Goal: Transaction & Acquisition: Purchase product/service

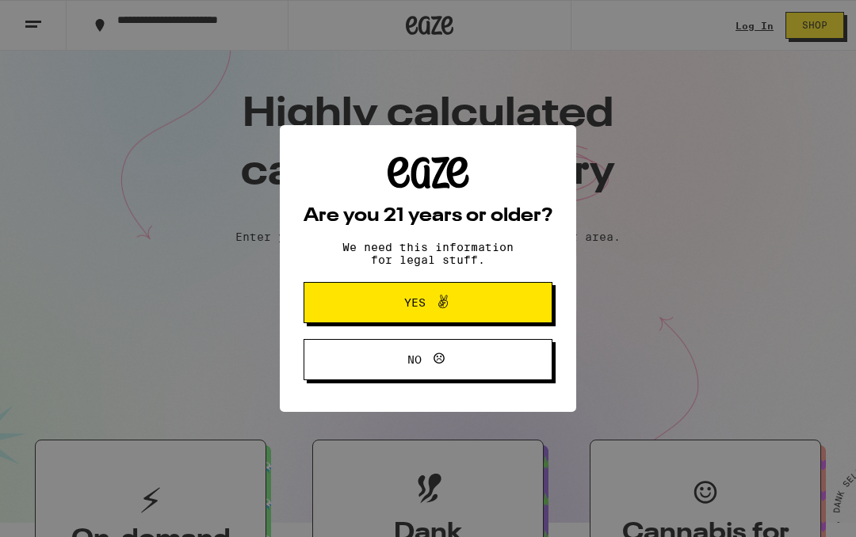
click at [458, 295] on span "Yes" at bounding box center [428, 302] width 120 height 21
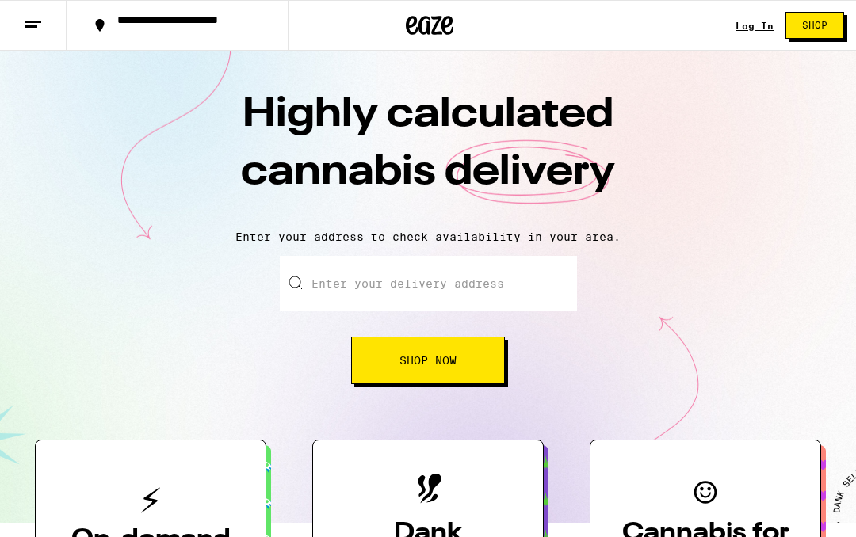
click at [450, 291] on input "Enter your delivery address" at bounding box center [428, 283] width 297 height 55
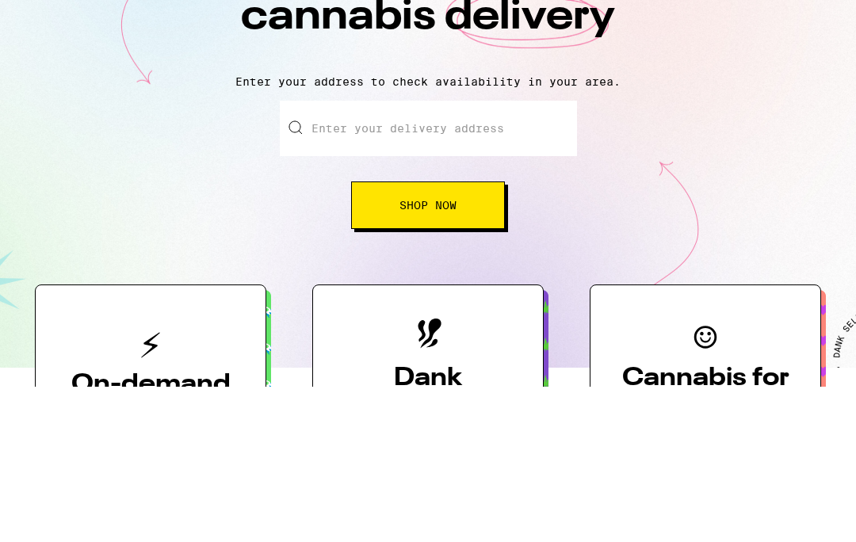
click at [696, 256] on div "Enter your delivery address Shop Now" at bounding box center [428, 320] width 824 height 128
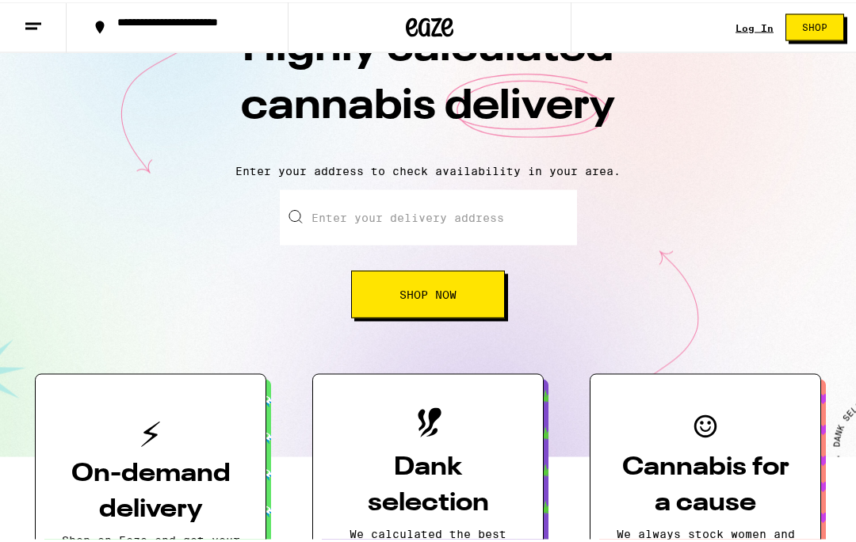
scroll to position [68, 0]
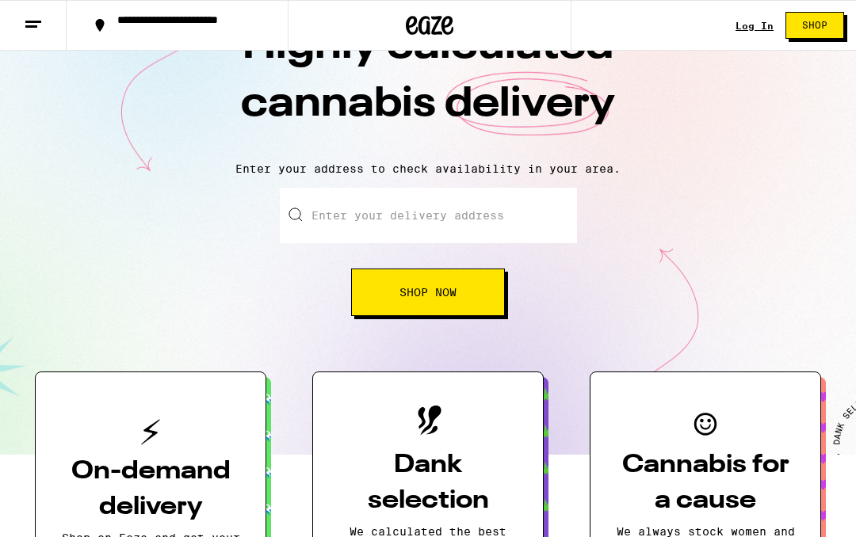
click at [500, 226] on input "Enter your delivery address" at bounding box center [428, 215] width 297 height 55
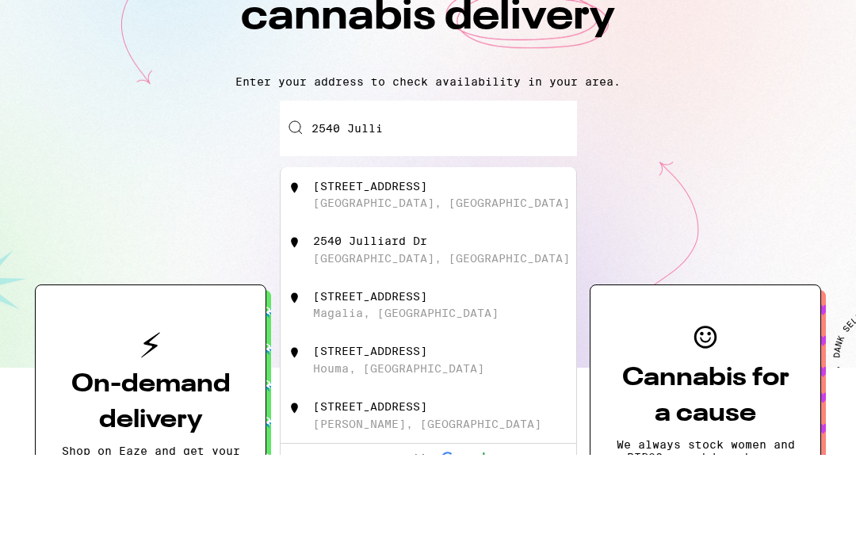
click at [443, 267] on div "[STREET_ADDRESS]" at bounding box center [454, 282] width 283 height 30
type input "[STREET_ADDRESS]"
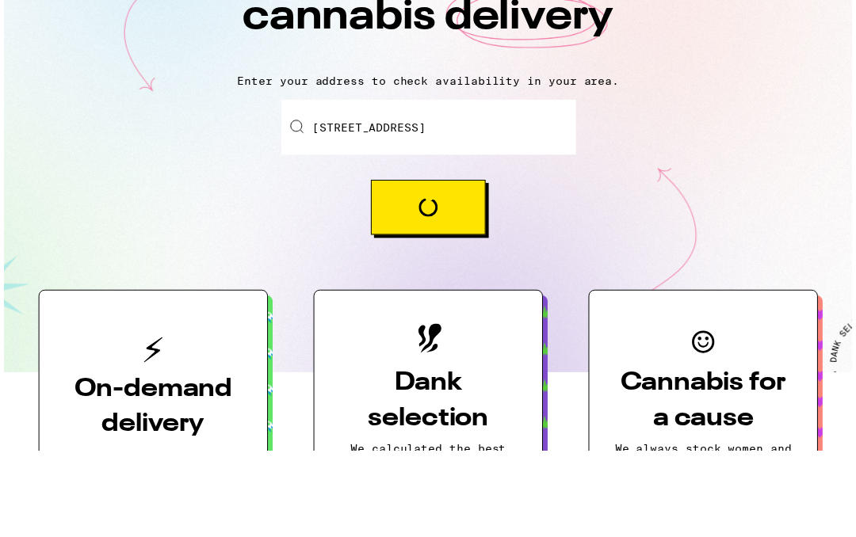
scroll to position [155, 0]
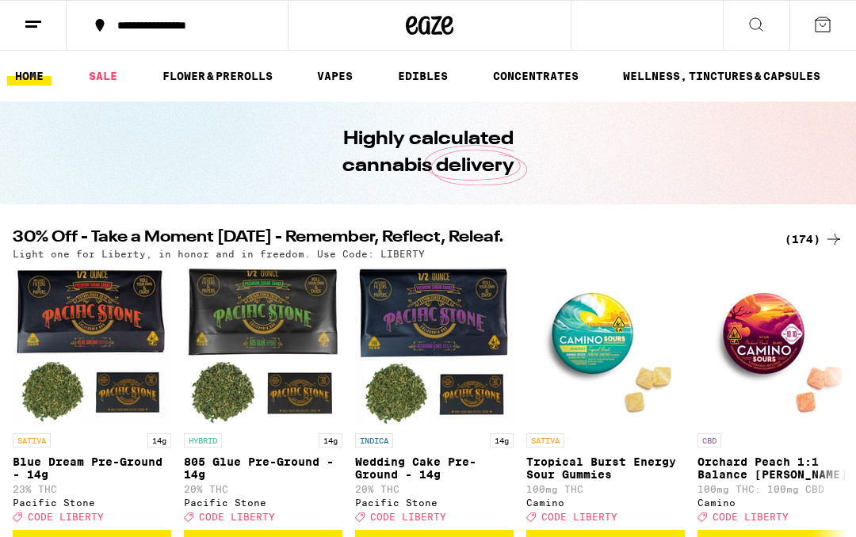
click at [240, 81] on link "FLOWER & PREROLLS" at bounding box center [218, 76] width 126 height 19
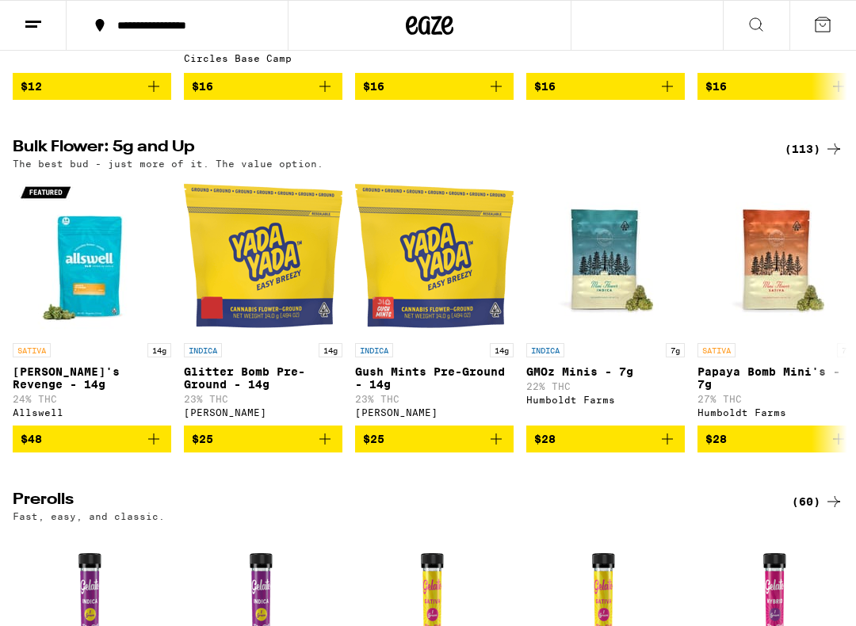
scroll to position [437, 0]
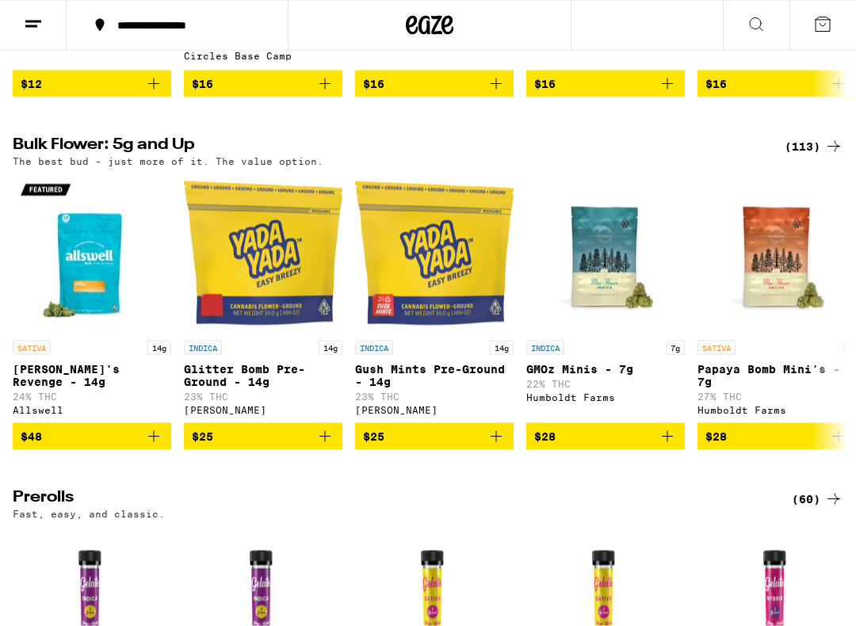
click at [817, 156] on div "(113)" at bounding box center [814, 146] width 59 height 19
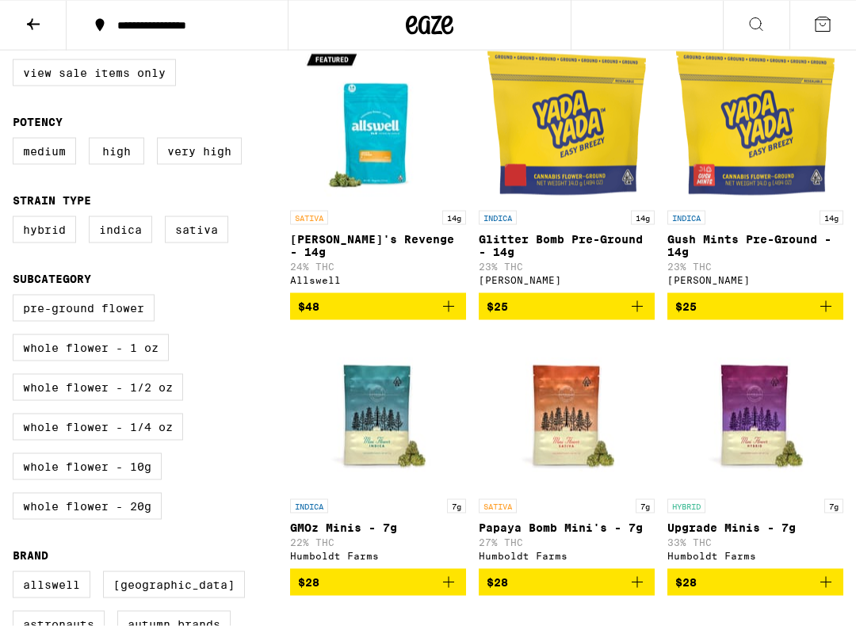
scroll to position [185, 0]
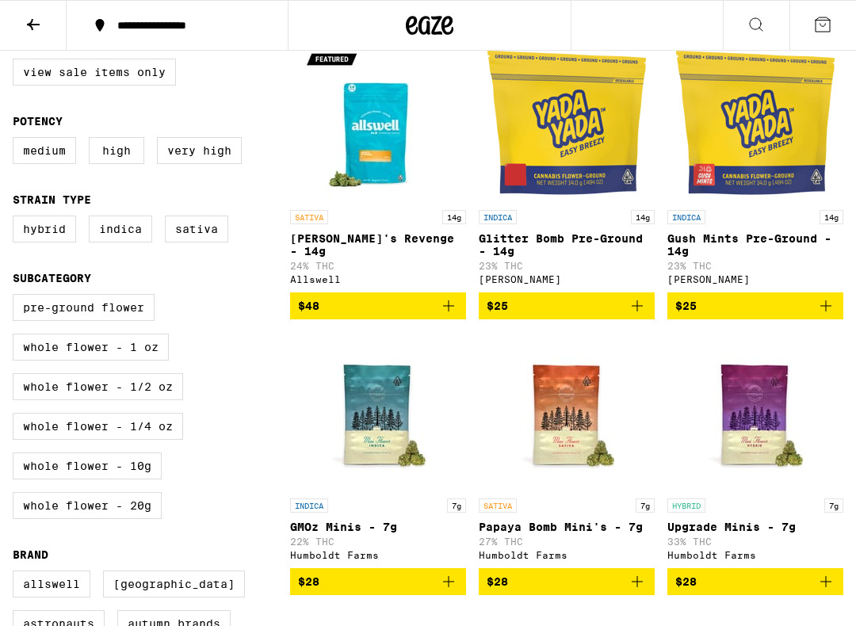
click at [205, 164] on label "Very High" at bounding box center [199, 150] width 85 height 27
click at [17, 140] on input "Very High" at bounding box center [16, 139] width 1 height 1
checkbox input "true"
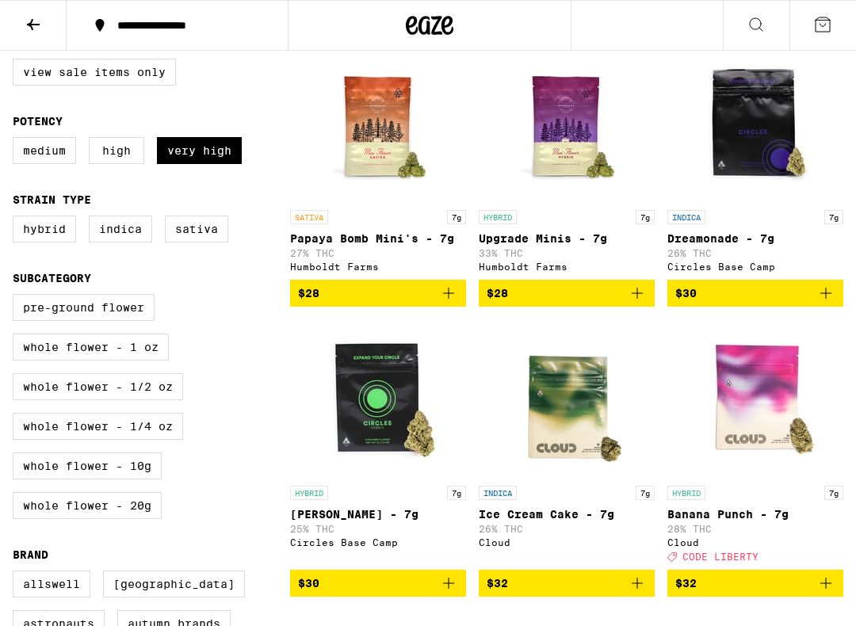
click at [52, 239] on label "Hybrid" at bounding box center [44, 229] width 63 height 27
click at [17, 219] on input "Hybrid" at bounding box center [16, 218] width 1 height 1
checkbox input "true"
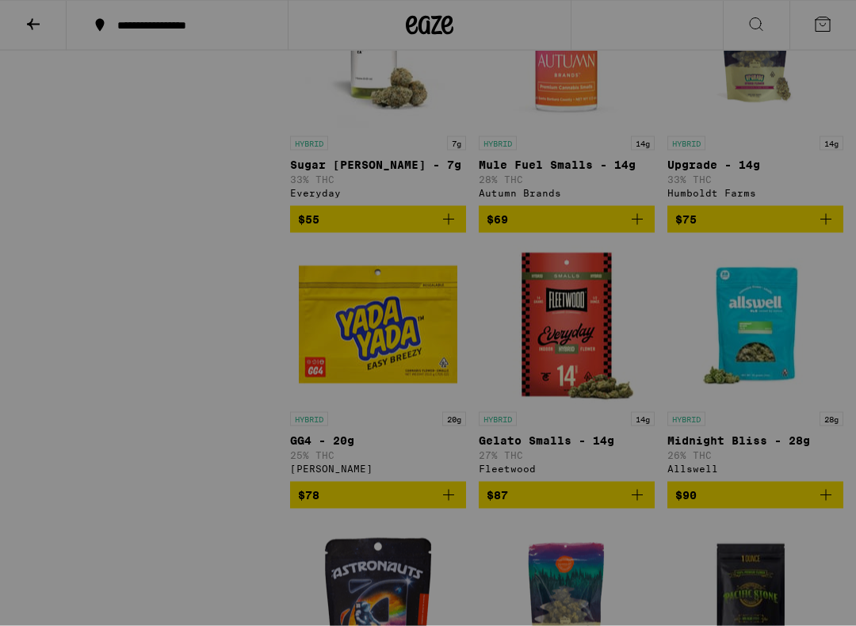
scroll to position [1430, 0]
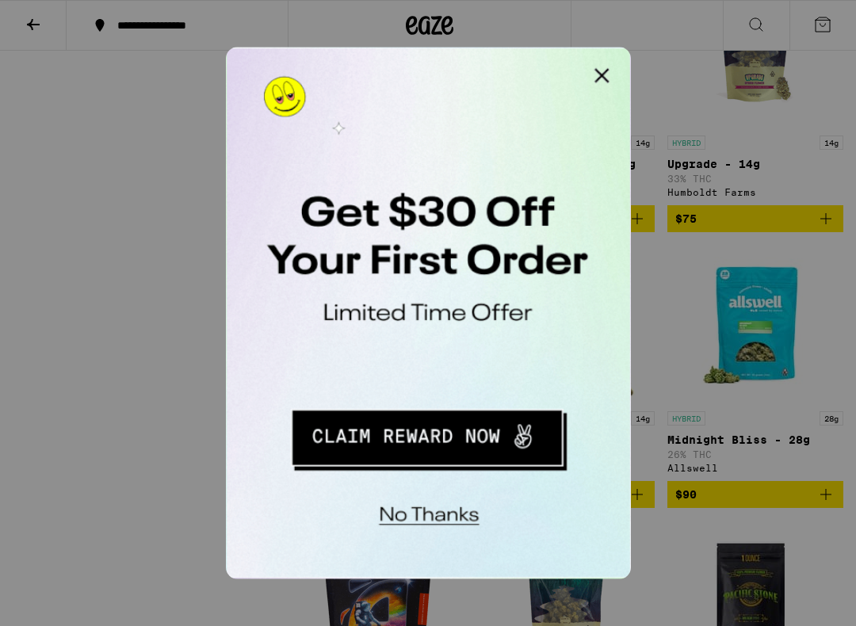
click at [345, 300] on button "No thanks" at bounding box center [330, 303] width 116 height 32
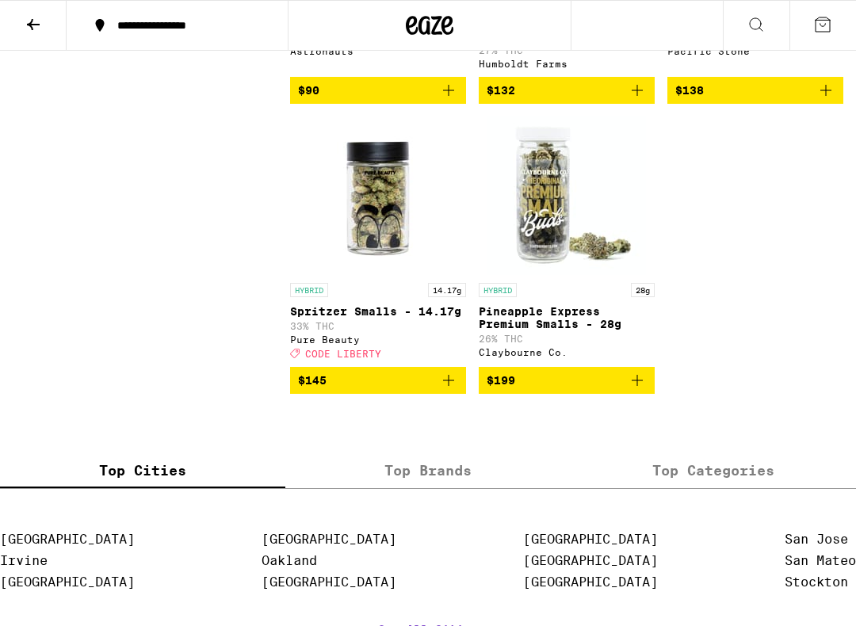
scroll to position [2207, 0]
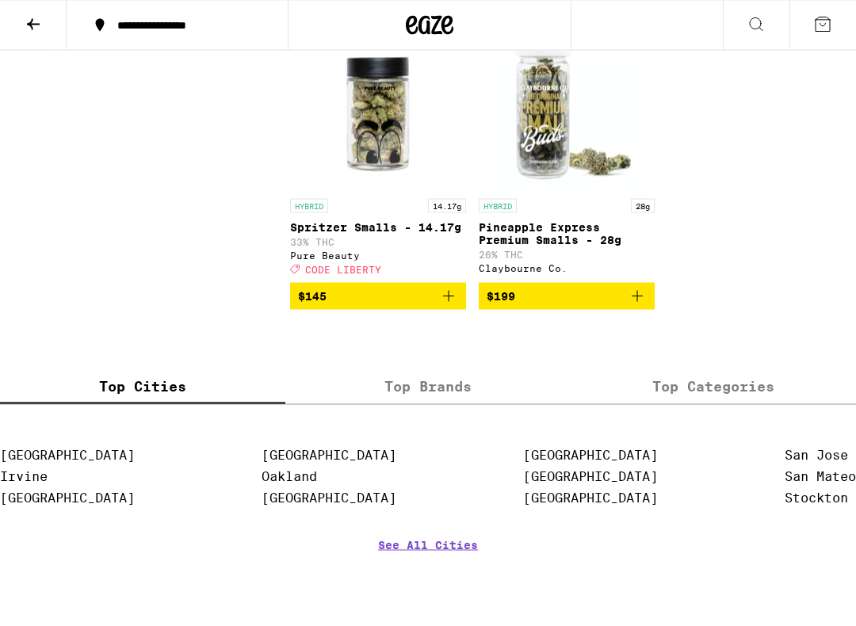
click at [369, 234] on p "Spritzer Smalls - 14.17g" at bounding box center [378, 227] width 176 height 13
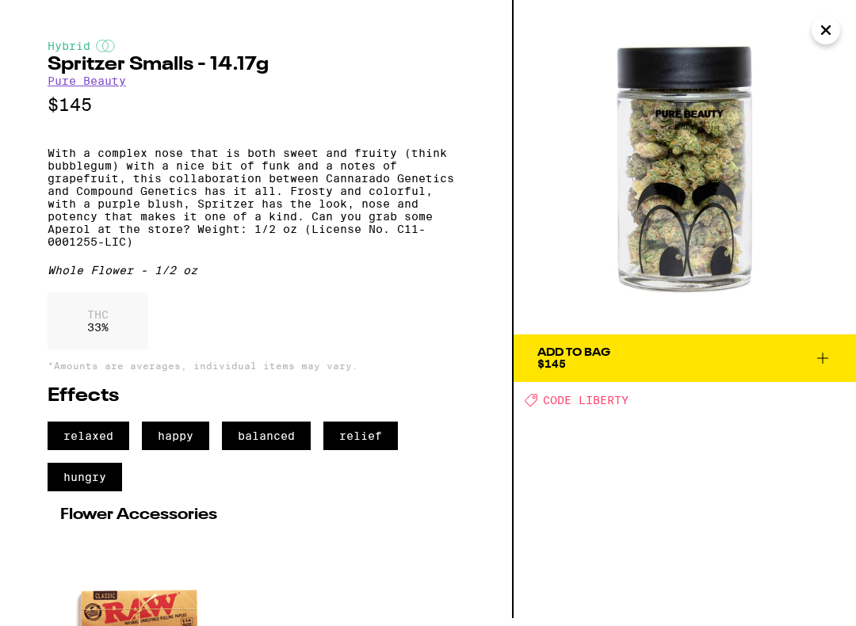
scroll to position [4, 0]
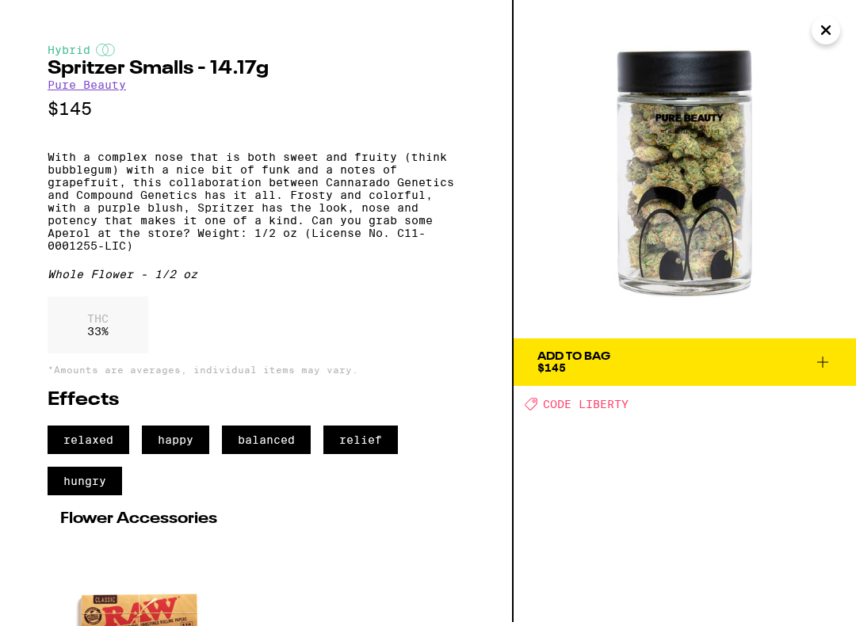
click at [824, 372] on span "Add To Bag $145" at bounding box center [684, 362] width 295 height 22
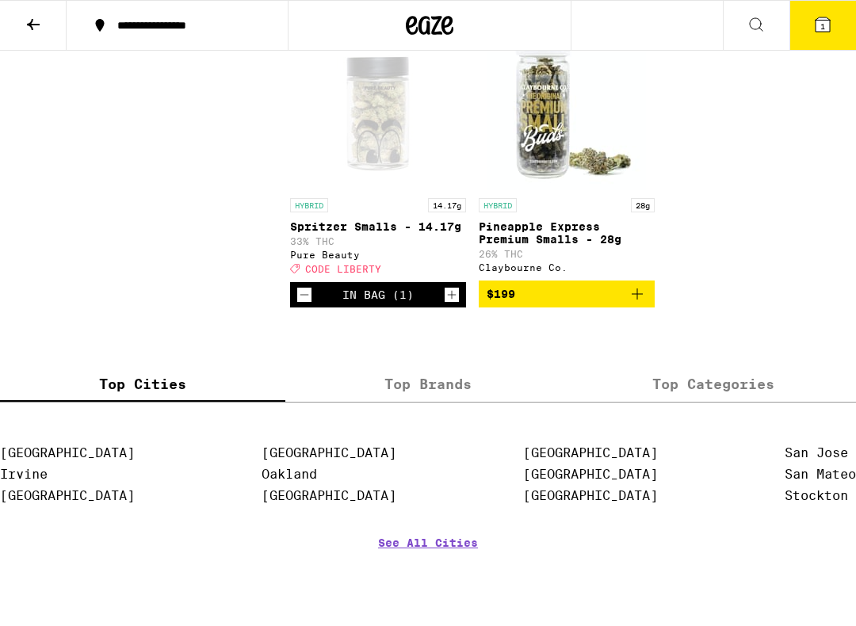
click at [821, 26] on span "1" at bounding box center [822, 26] width 5 height 10
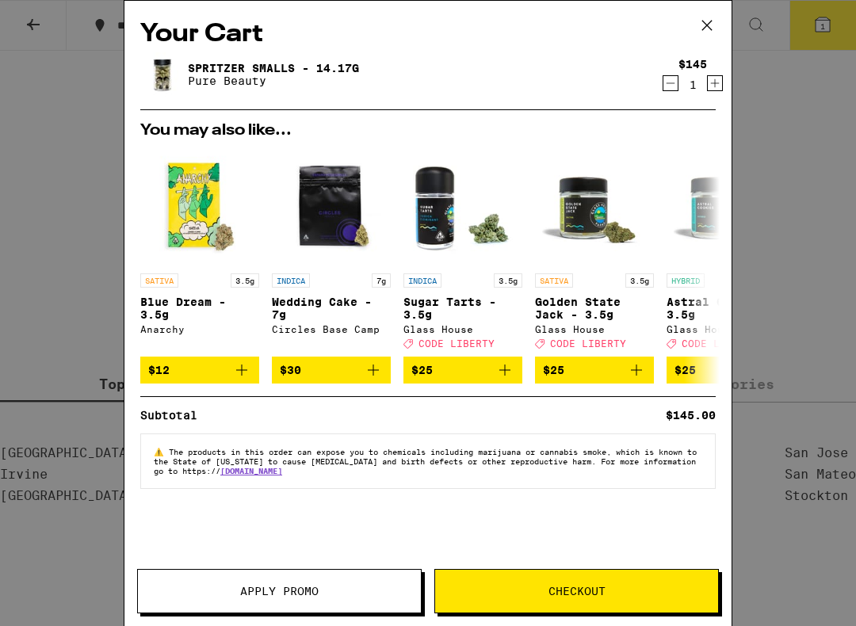
click at [558, 537] on span "Checkout" at bounding box center [576, 591] width 57 height 11
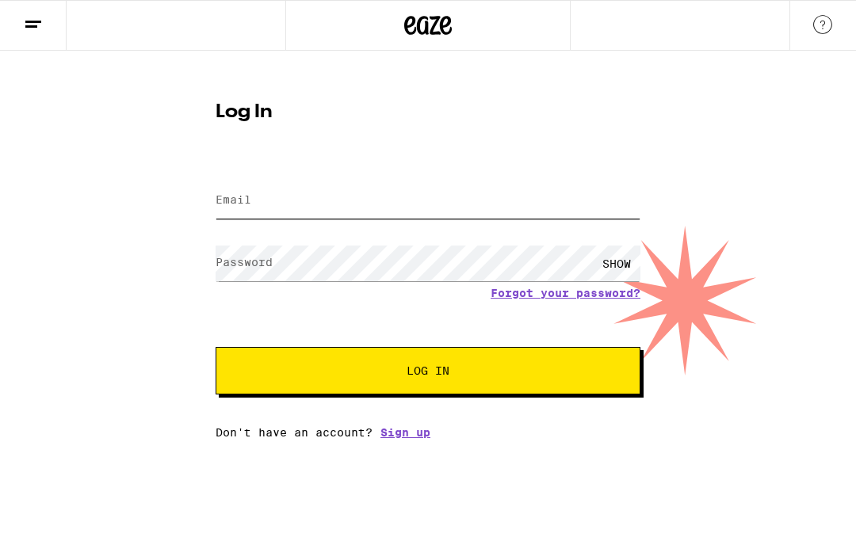
click at [472, 204] on input "Email" at bounding box center [428, 201] width 425 height 36
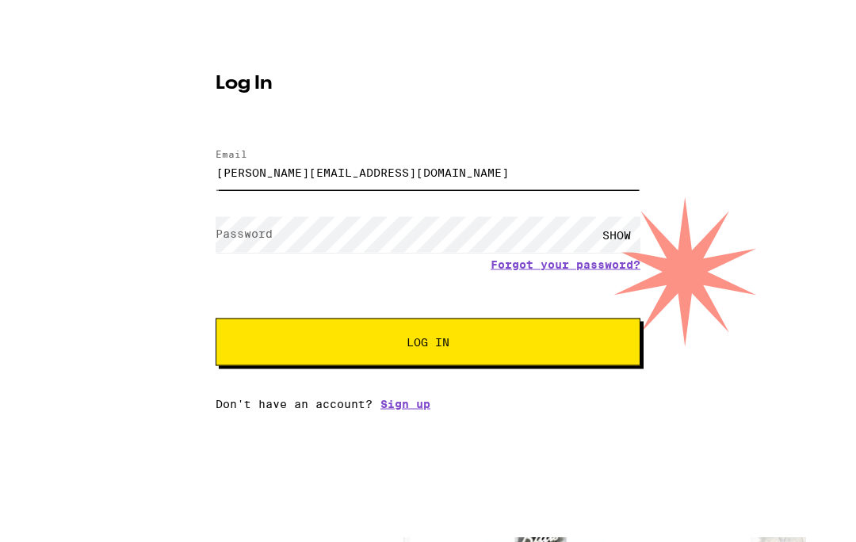
type input "[PERSON_NAME][EMAIL_ADDRESS][DOMAIN_NAME]"
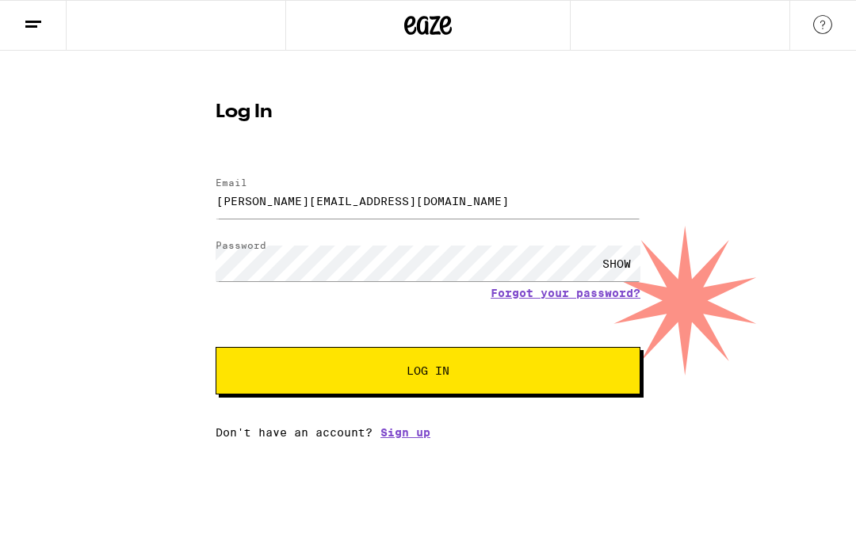
click at [544, 381] on button "Log In" at bounding box center [428, 371] width 425 height 48
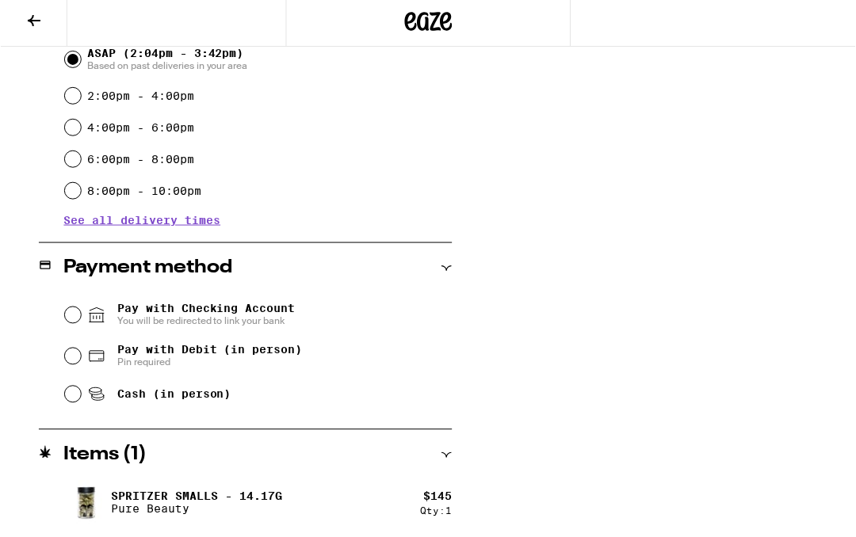
scroll to position [473, 0]
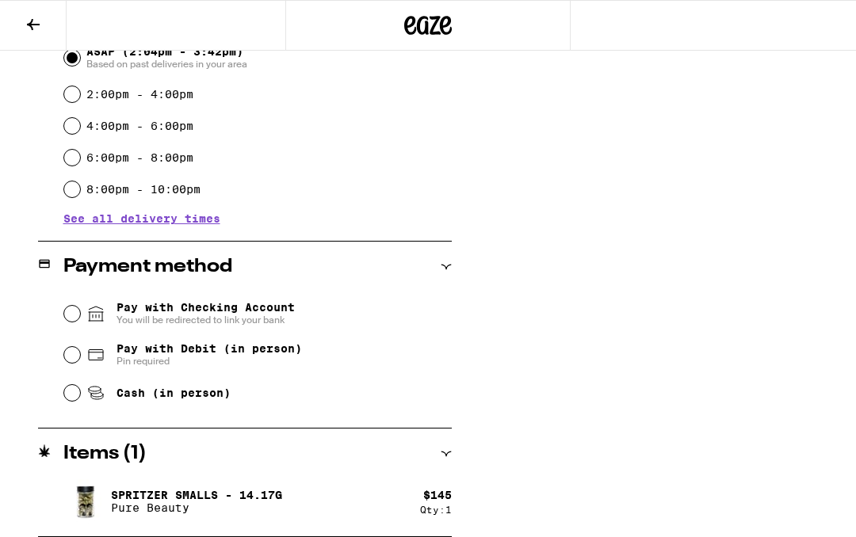
click at [74, 363] on input "Pay with Debit (in person) Pin required" at bounding box center [72, 355] width 16 height 16
radio input "true"
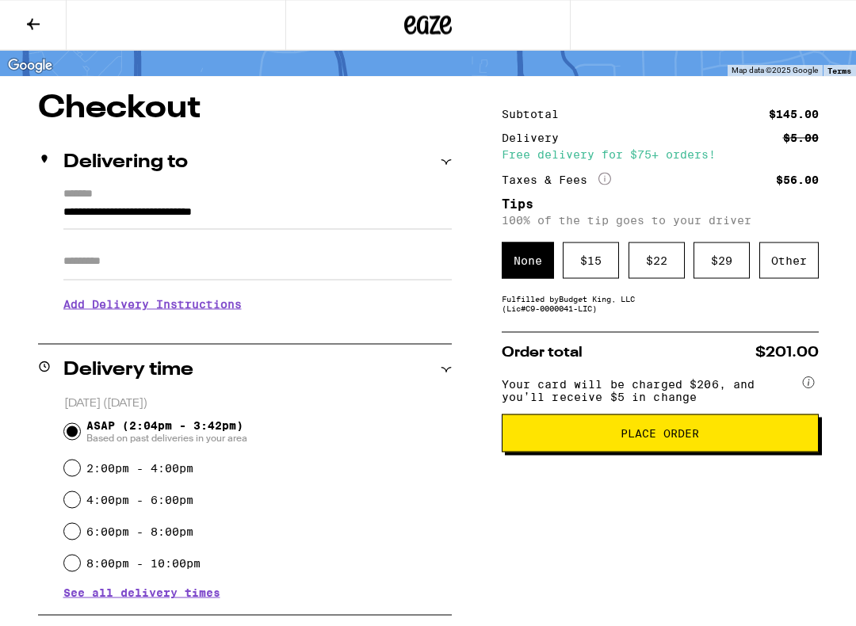
scroll to position [101, 0]
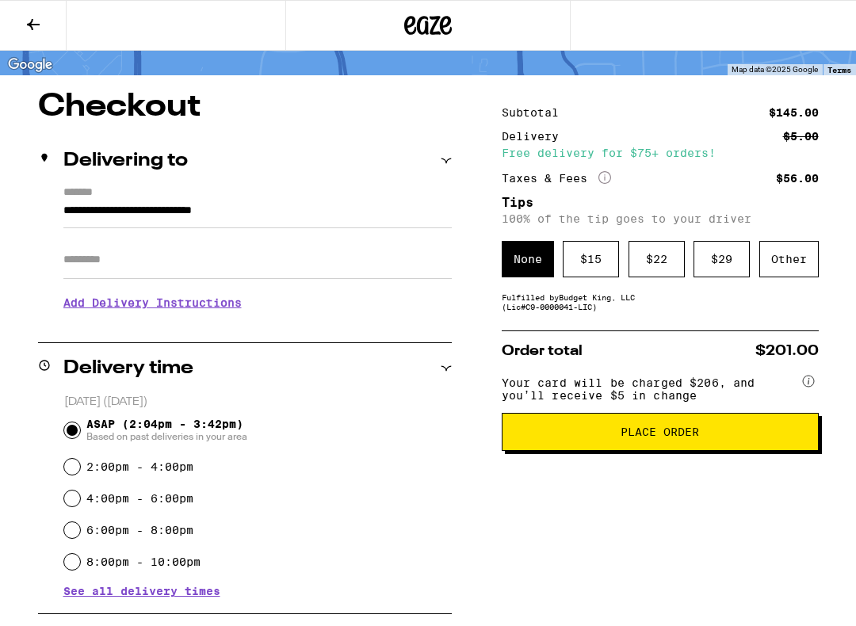
click at [663, 451] on button "Place Order" at bounding box center [660, 432] width 317 height 38
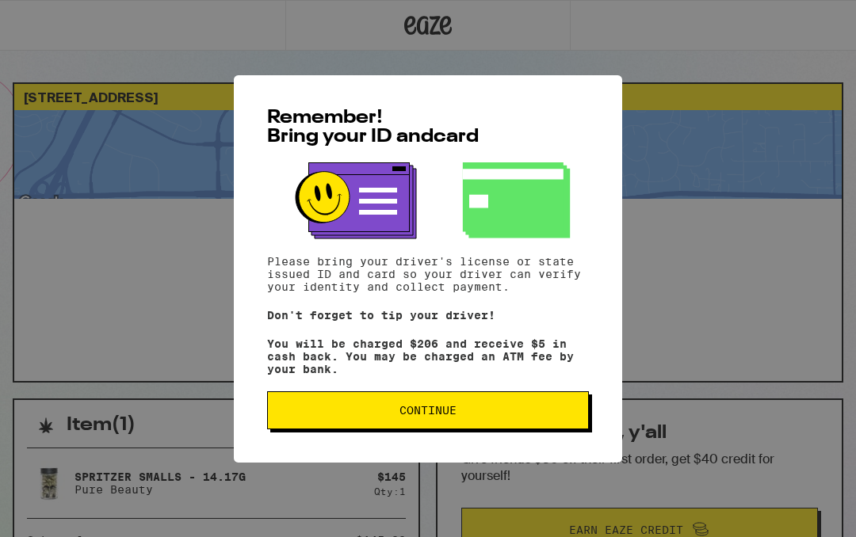
click at [479, 430] on button "Continue" at bounding box center [428, 410] width 322 height 38
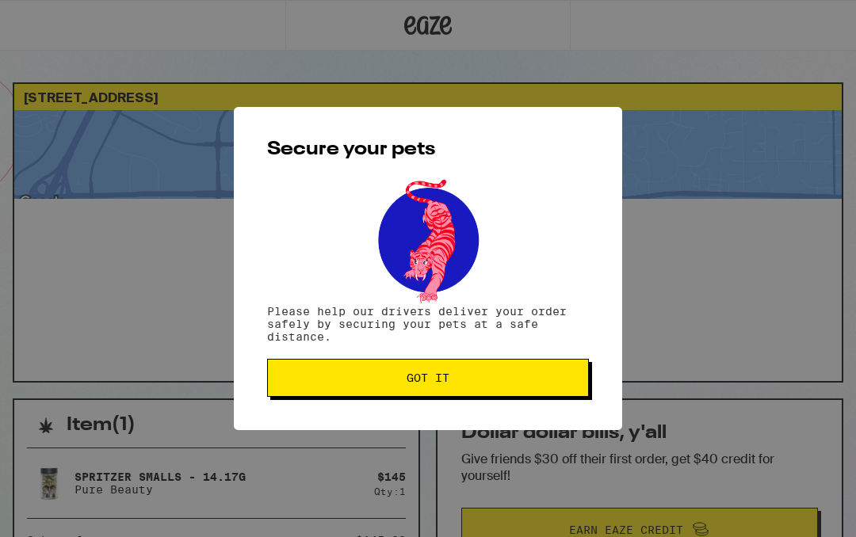
click at [483, 388] on button "Got it" at bounding box center [428, 378] width 322 height 38
